Goal: Task Accomplishment & Management: Manage account settings

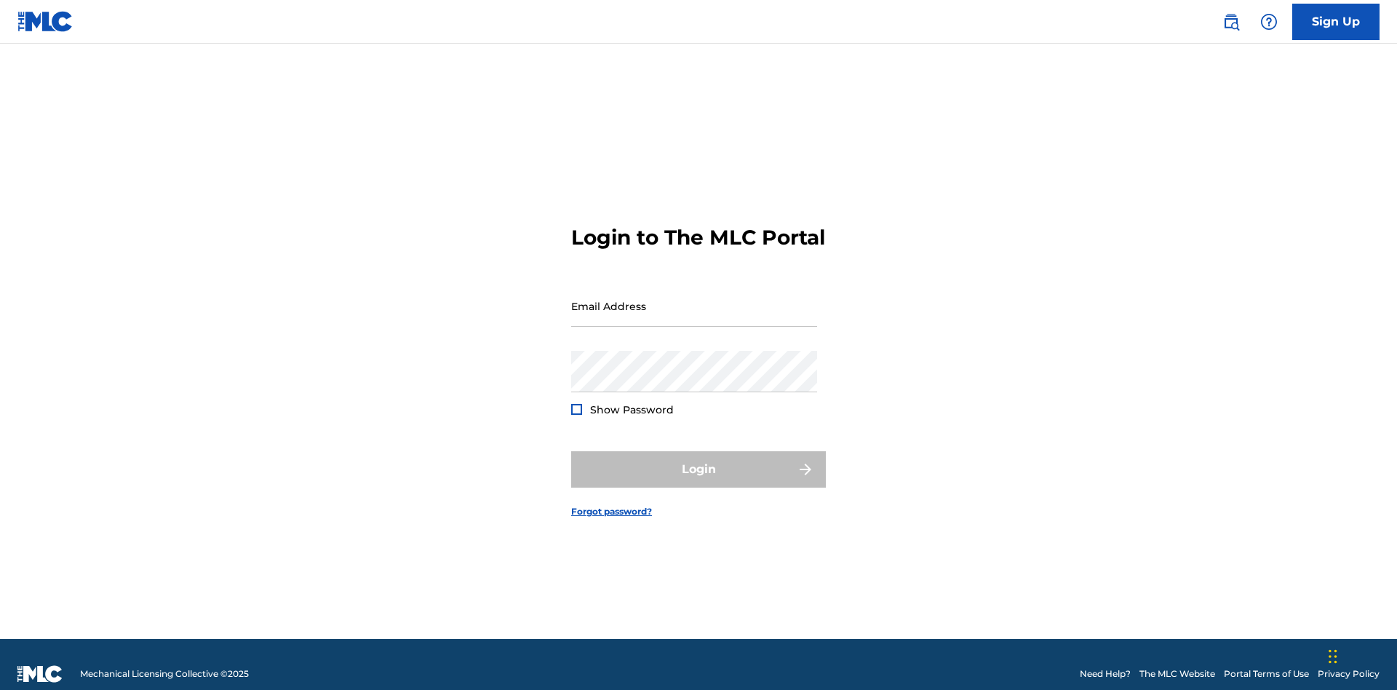
scroll to position [19, 0]
click at [694, 299] on input "Email Address" at bounding box center [694, 305] width 246 height 41
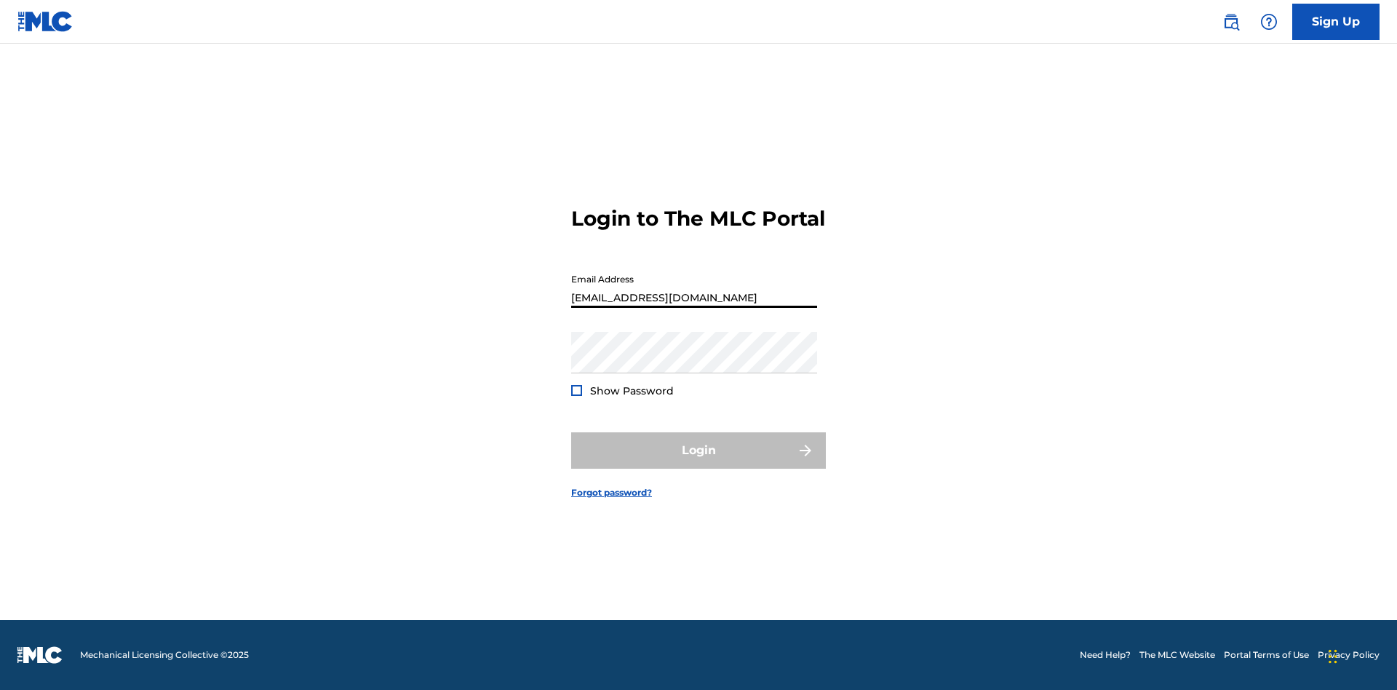
type input "[EMAIL_ADDRESS][DOMAIN_NAME]"
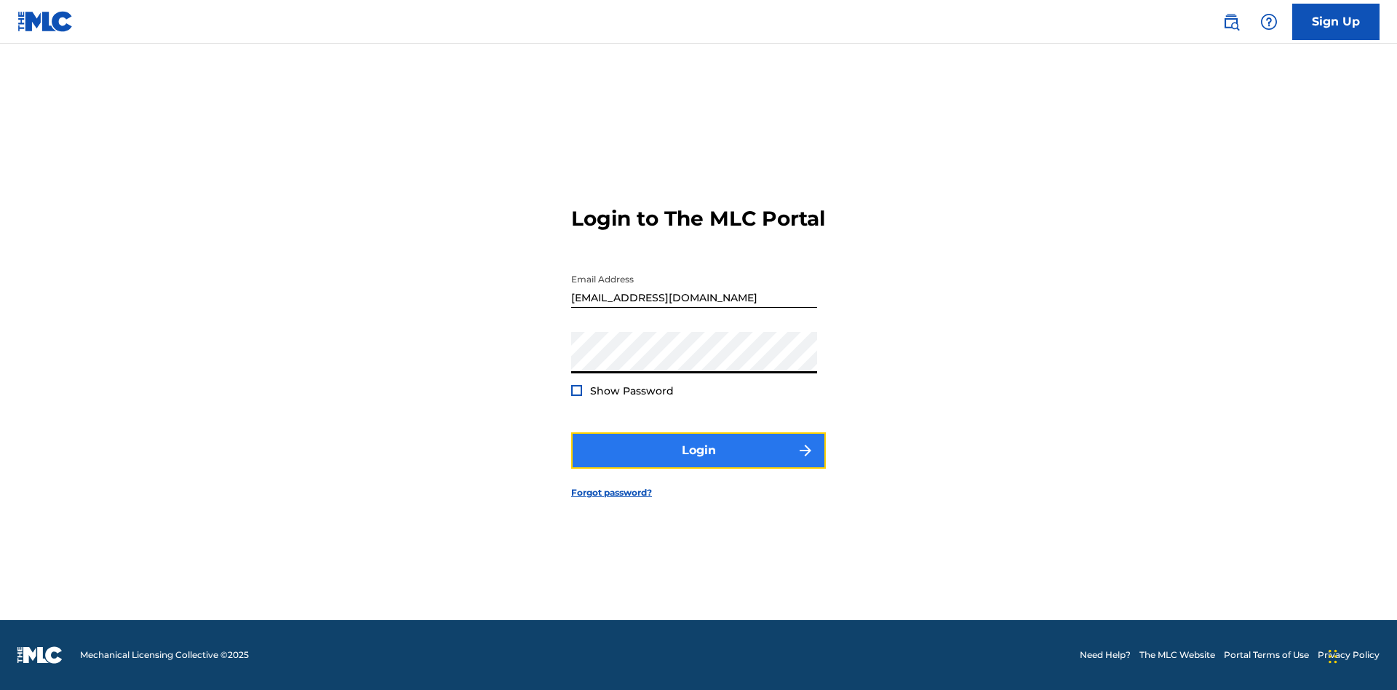
click at [698, 463] on button "Login" at bounding box center [698, 450] width 255 height 36
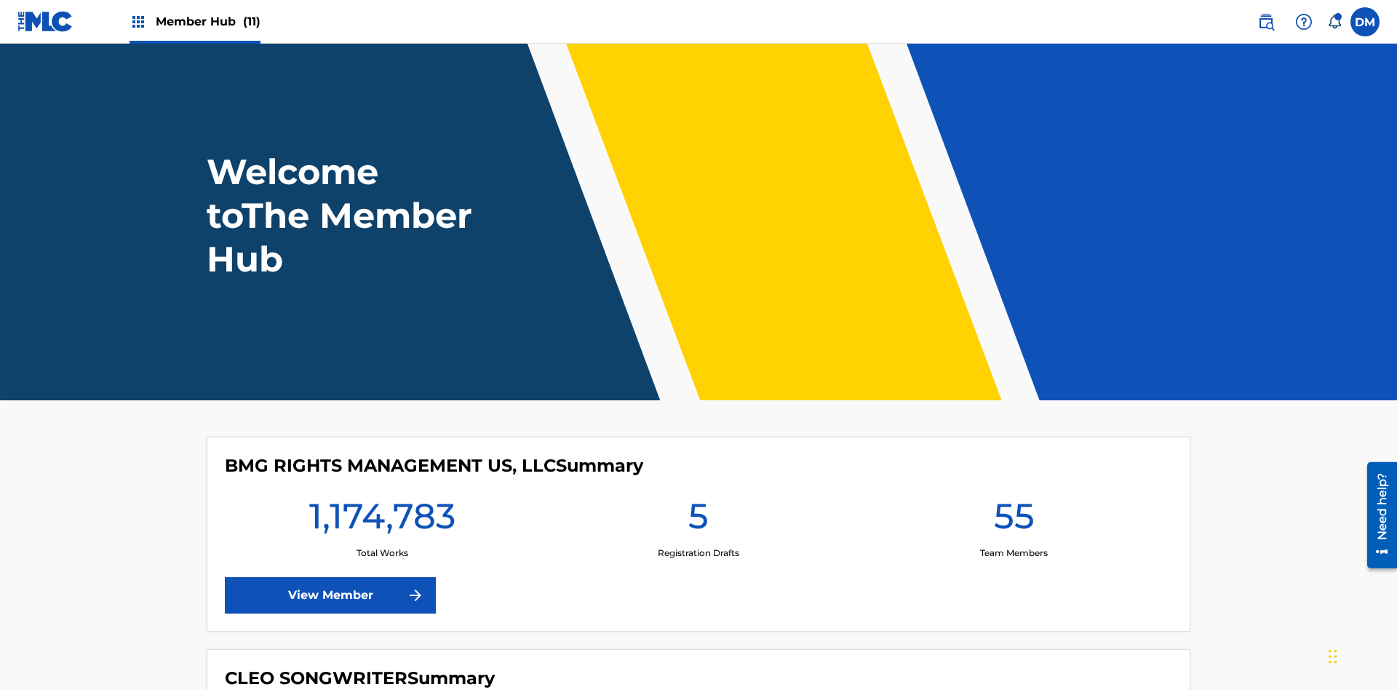
click at [207, 21] on span "Member Hub (11)" at bounding box center [208, 21] width 105 height 17
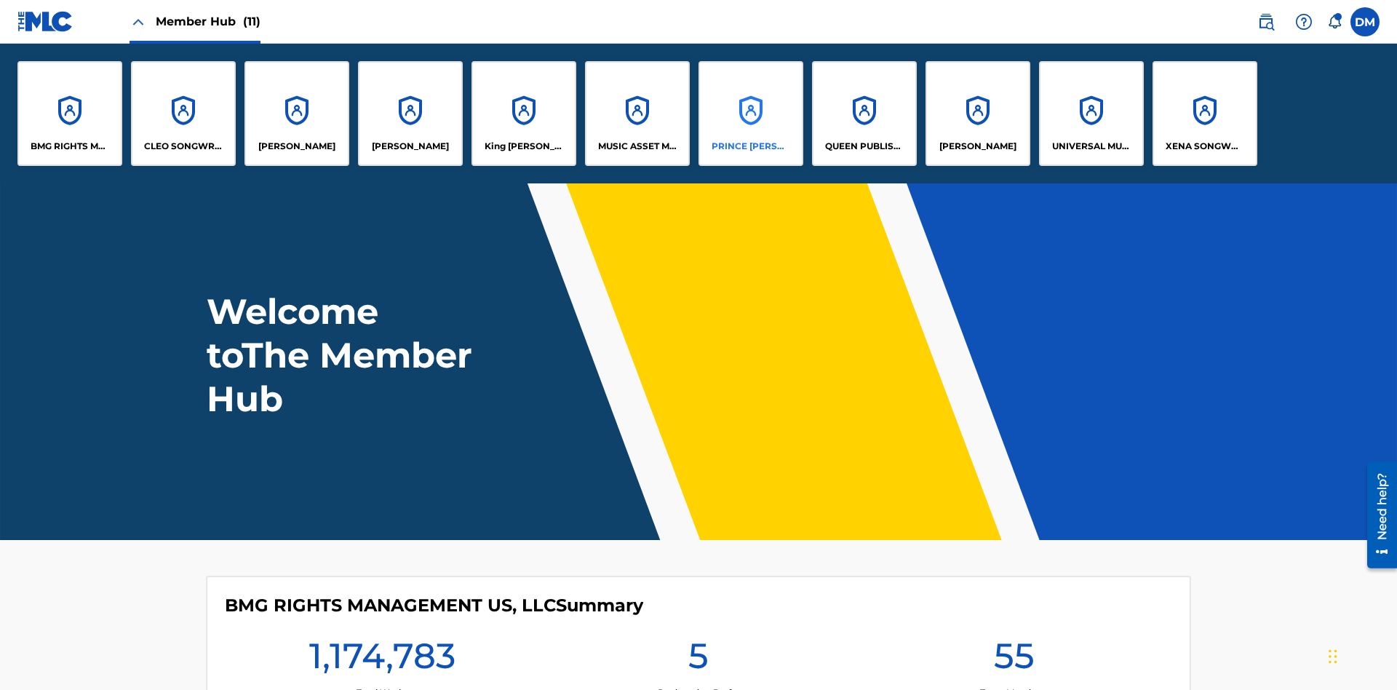
click at [750, 146] on p "PRINCE [PERSON_NAME]" at bounding box center [750, 146] width 79 height 13
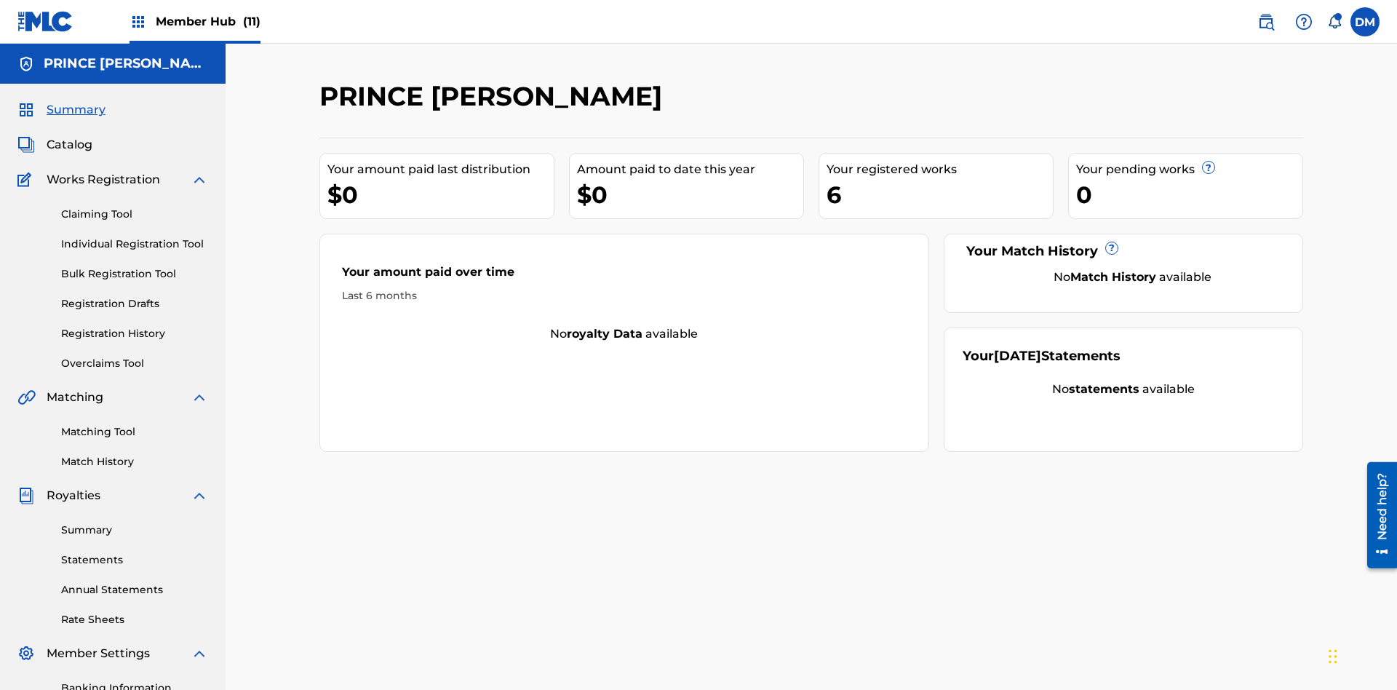
scroll to position [212, 0]
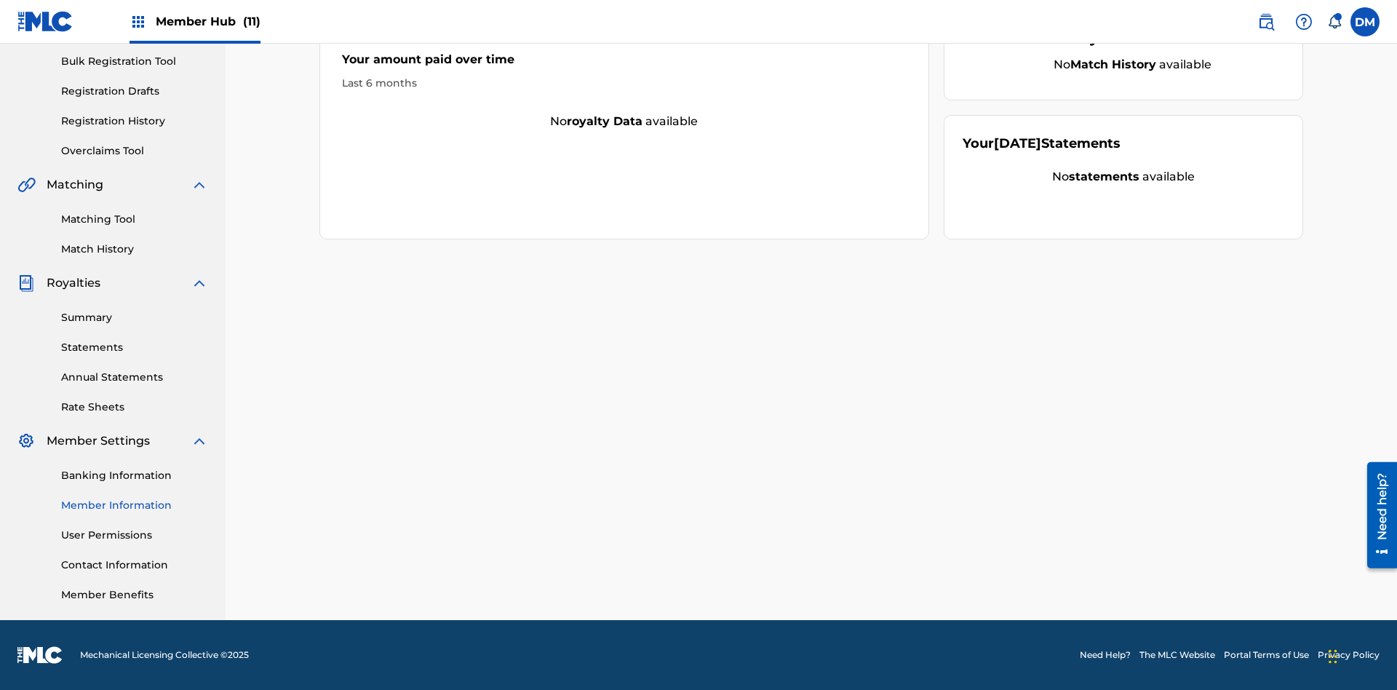
click at [135, 505] on link "Member Information" at bounding box center [134, 505] width 147 height 15
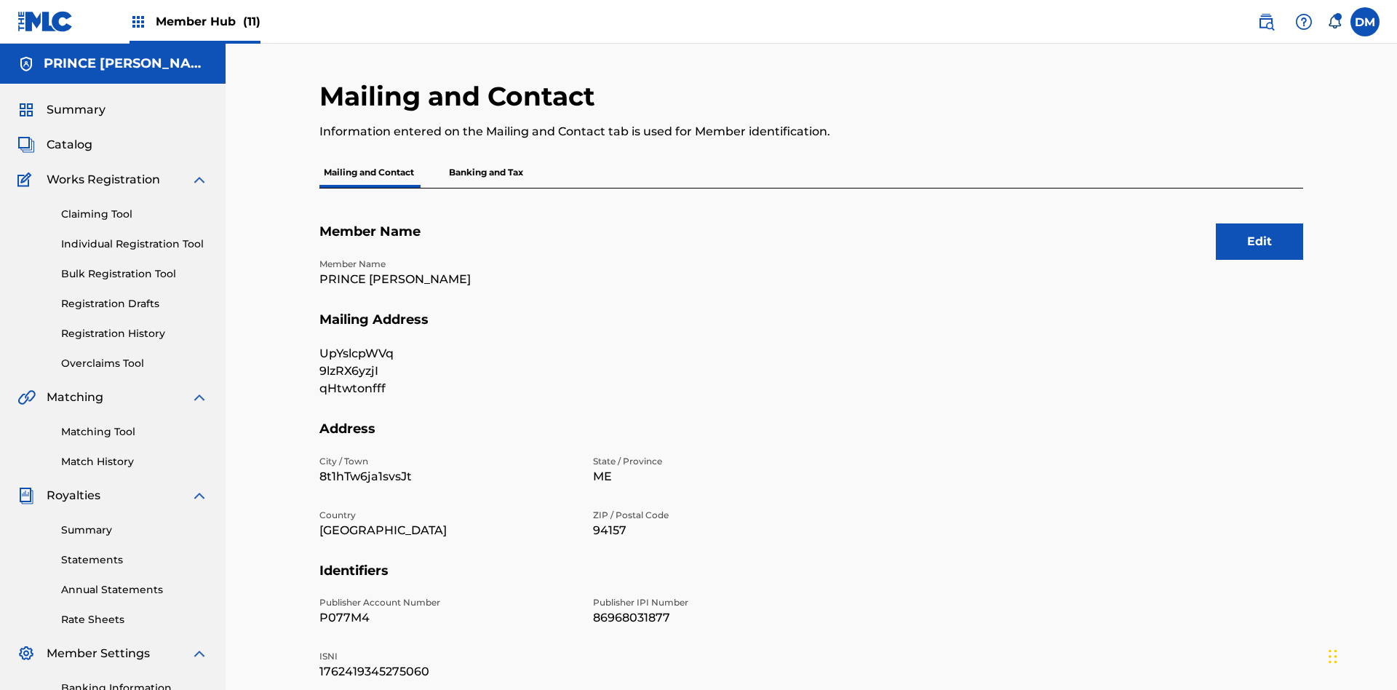
scroll to position [136, 0]
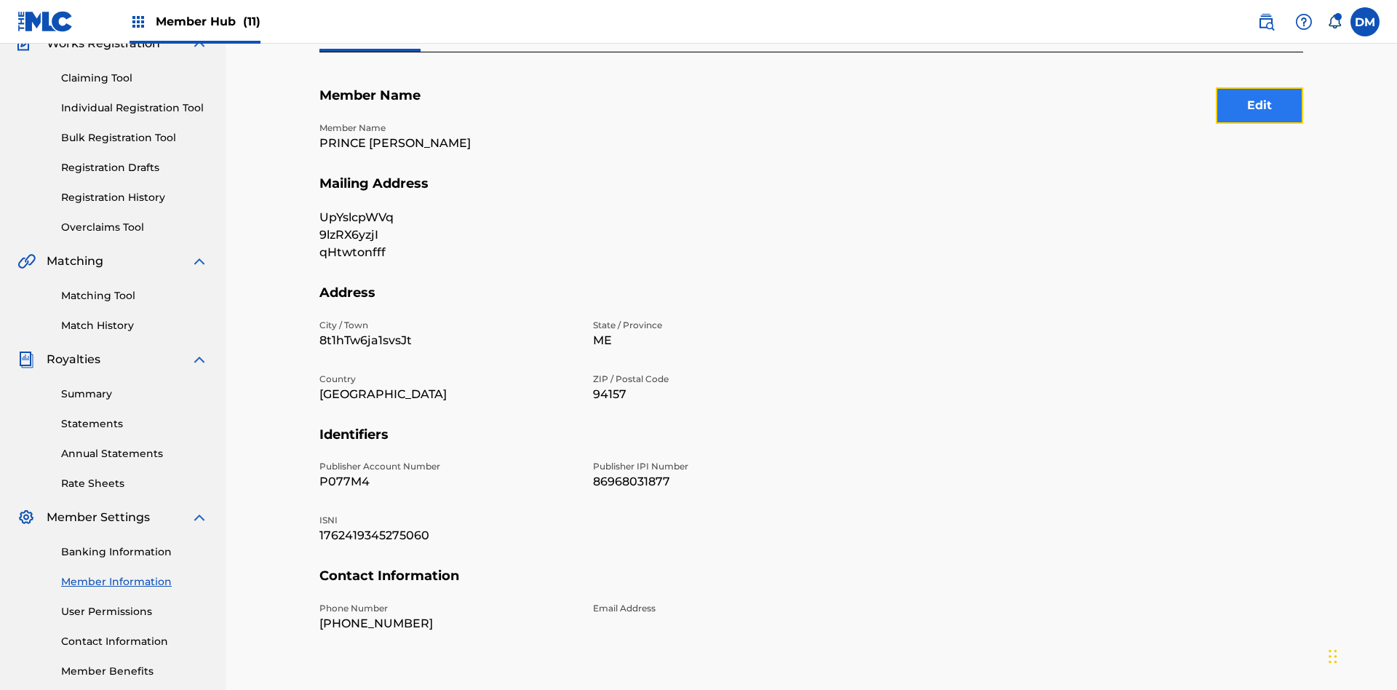
click at [1259, 105] on button "Edit" at bounding box center [1259, 105] width 87 height 36
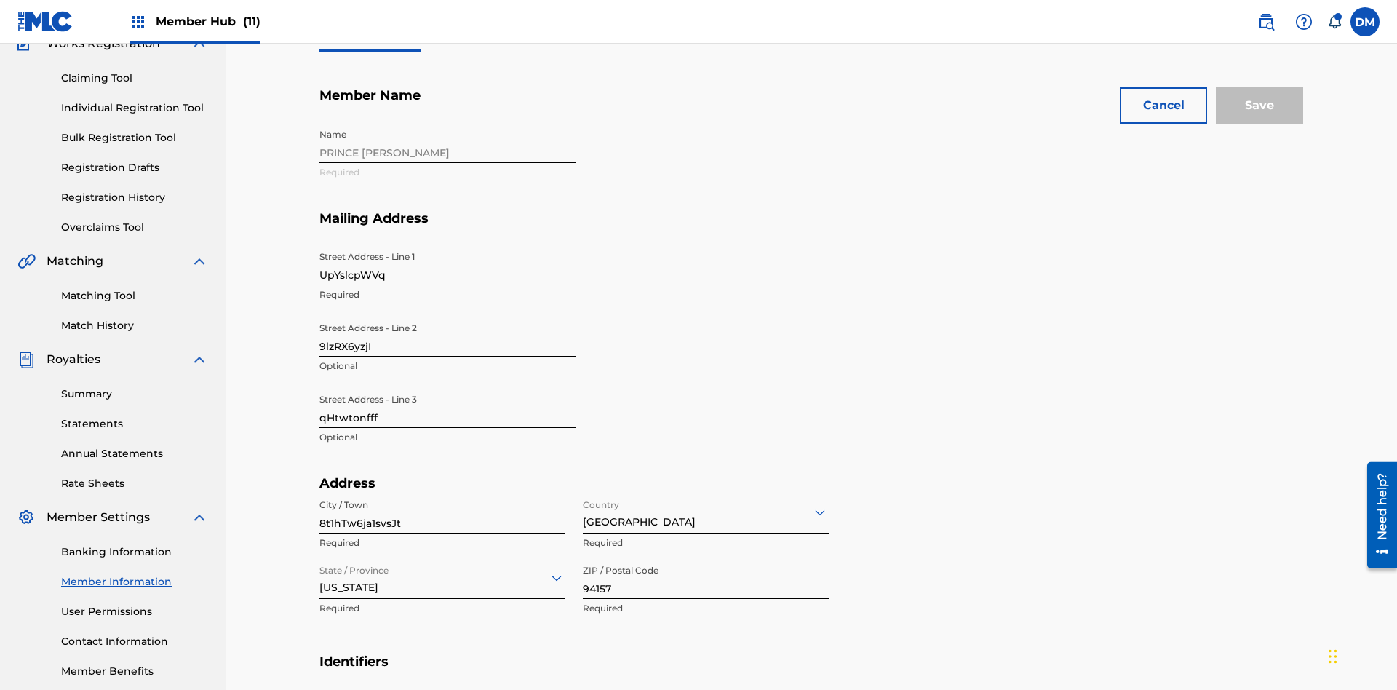
click at [447, 244] on input "UpYslcpWVq" at bounding box center [447, 264] width 256 height 41
type input "BSZ0EH00VH"
click at [447, 315] on input "9lzRX6yzjI" at bounding box center [447, 335] width 256 height 41
type input "FmcuCyUIrP"
click at [447, 386] on input "qHtwtonfff" at bounding box center [447, 406] width 256 height 41
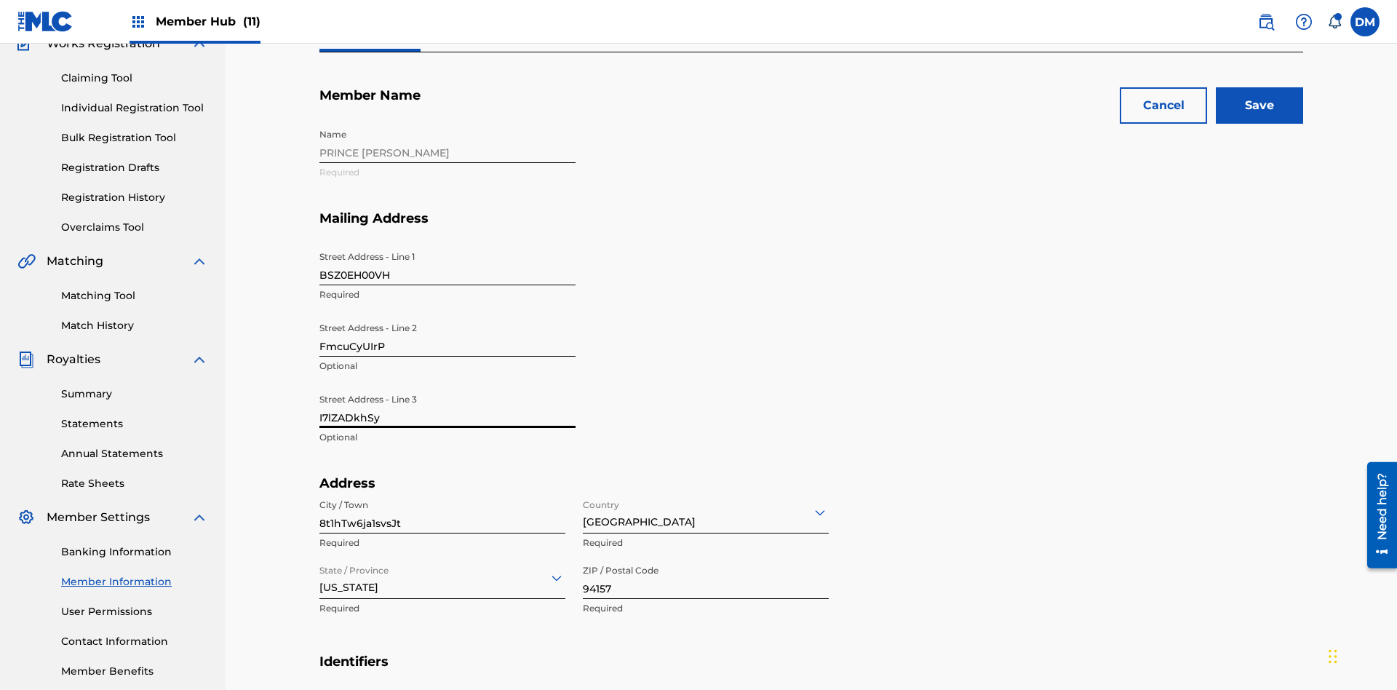
type input "I7lZADkhSy"
click at [442, 492] on input "8t1hTw6ja1svsJt" at bounding box center [442, 512] width 246 height 41
type input "U9GZi44fQEuMiWp"
click at [583, 504] on input "Country" at bounding box center [584, 511] width 3 height 15
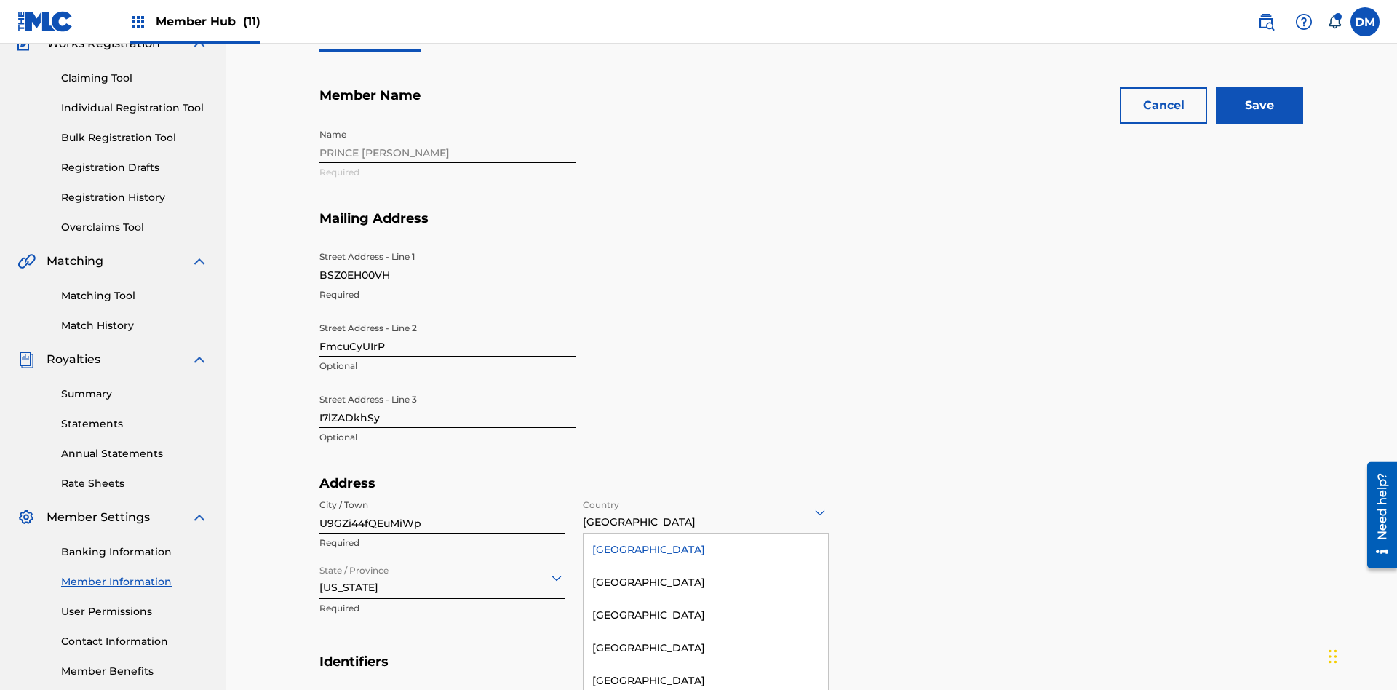
click at [706, 533] on div "United States" at bounding box center [705, 549] width 244 height 33
click at [320, 570] on input "State / Province" at bounding box center [320, 577] width 3 height 15
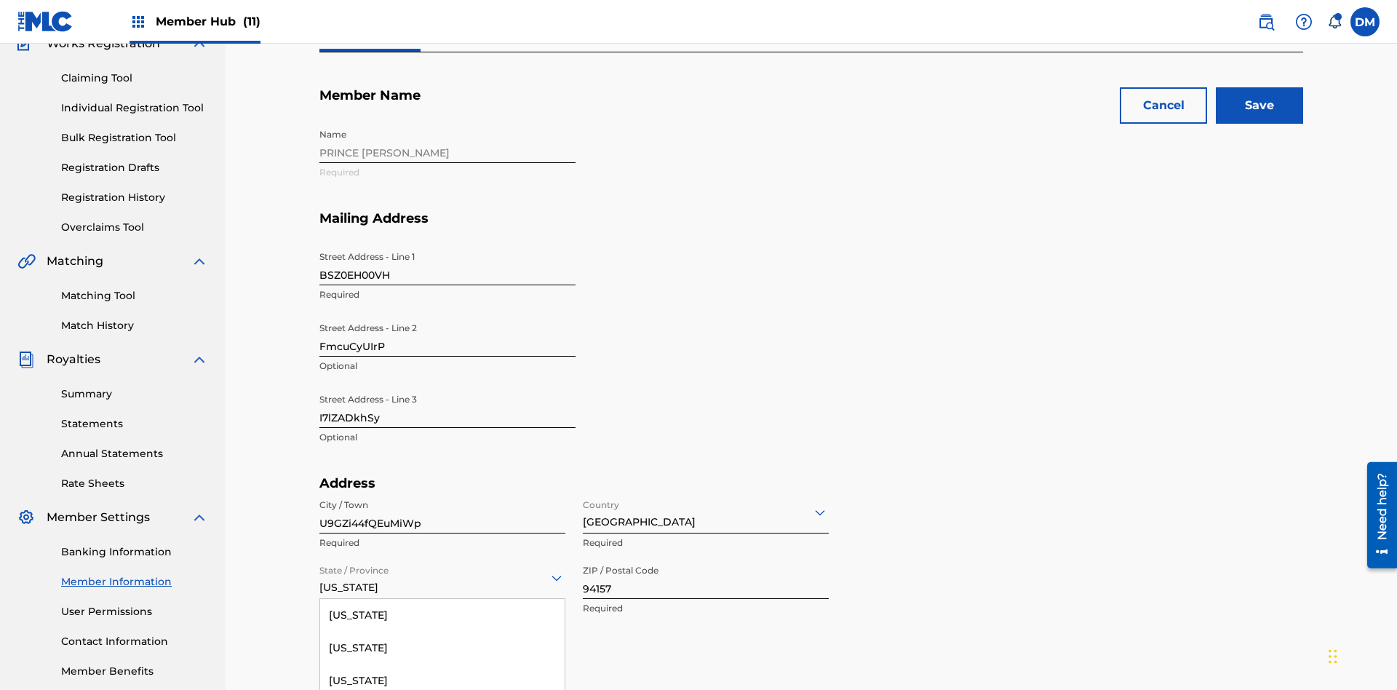
click at [706, 557] on input "94157" at bounding box center [706, 577] width 246 height 41
type input "09320"
type input "6965455953398884"
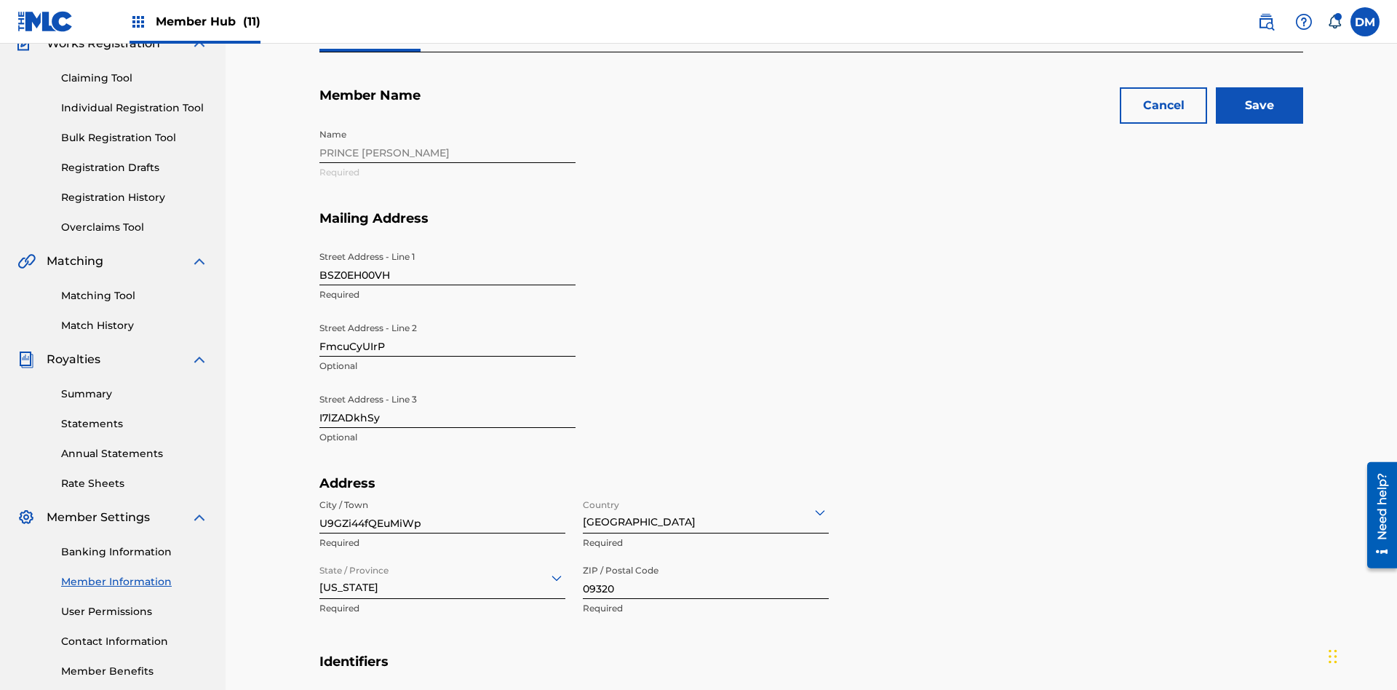
type input "082"
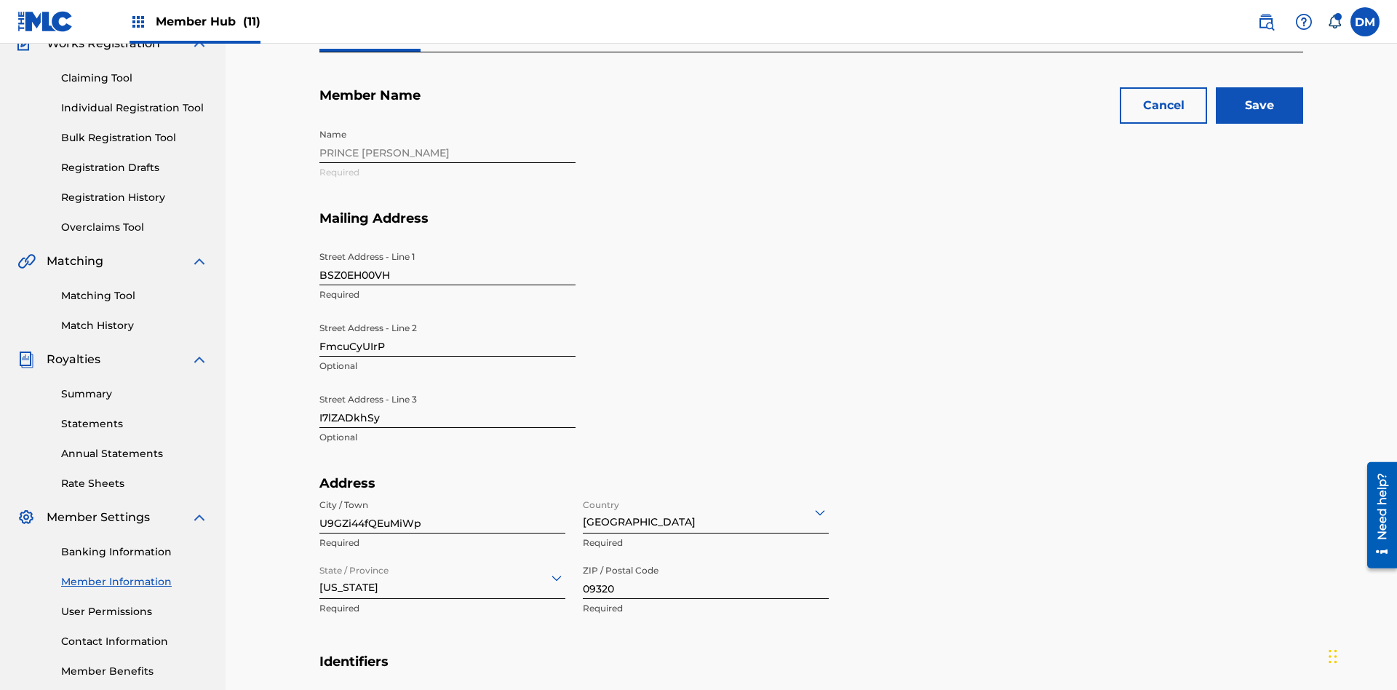
type input "0436171"
type input "rDiBI@DN73j.com"
click at [1259, 105] on input "Save" at bounding box center [1259, 105] width 87 height 36
